Goal: Download file/media

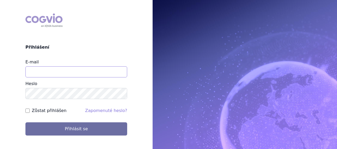
click at [43, 72] on input "E-mail" at bounding box center [76, 71] width 102 height 11
type input "eva.cyronova@novartis.com"
click at [25, 123] on button "Přihlásit se" at bounding box center [76, 129] width 102 height 13
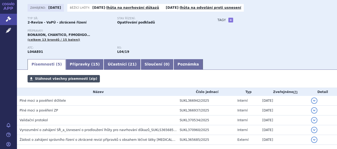
scroll to position [53, 0]
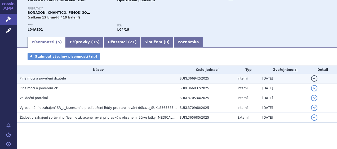
click at [43, 78] on span "Plné moci a pověření držitele" at bounding box center [43, 79] width 46 height 4
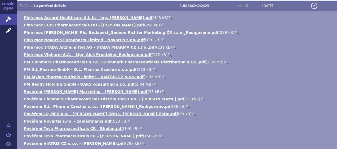
scroll to position [106, 0]
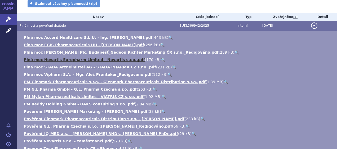
click at [60, 61] on link "Plná moc Novartis Europharm Limited - Novartis s.r.o..pdf" at bounding box center [84, 60] width 121 height 4
